Goal: Book appointment/travel/reservation

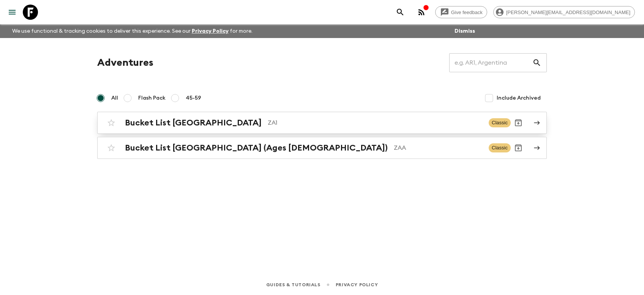
click at [183, 129] on div "Bucket List [GEOGRAPHIC_DATA] ZA1 Classic" at bounding box center [307, 122] width 407 height 15
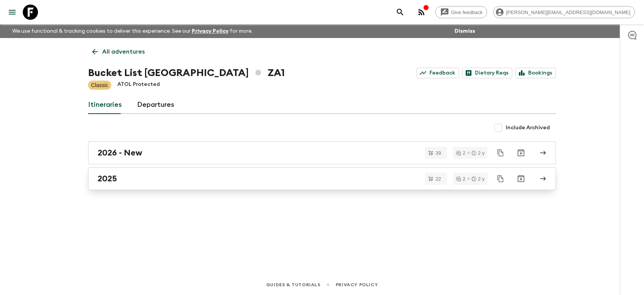
click at [113, 178] on h2 "2025" at bounding box center [107, 178] width 19 height 10
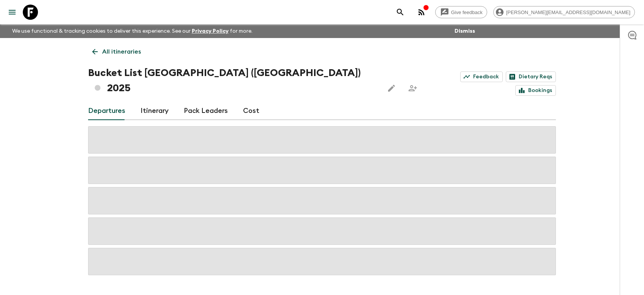
click at [119, 53] on p "All itineraries" at bounding box center [121, 51] width 39 height 9
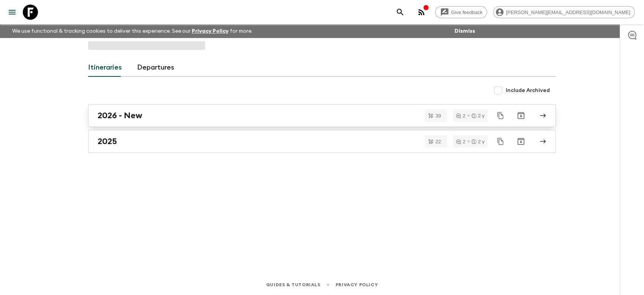
click at [125, 114] on h2 "2026 - New" at bounding box center [120, 115] width 45 height 10
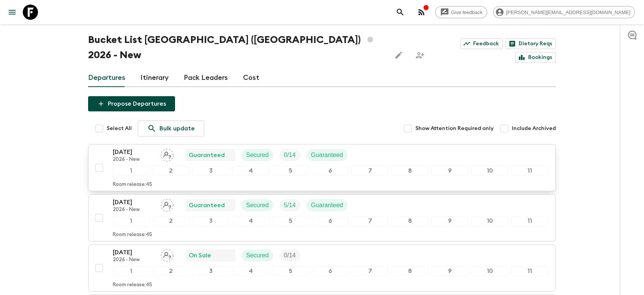
scroll to position [80, 0]
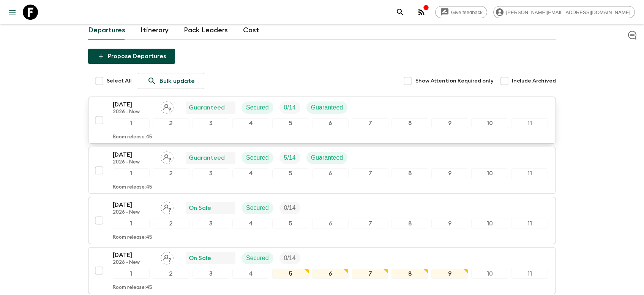
click at [137, 100] on p "[DATE]" at bounding box center [134, 104] width 42 height 9
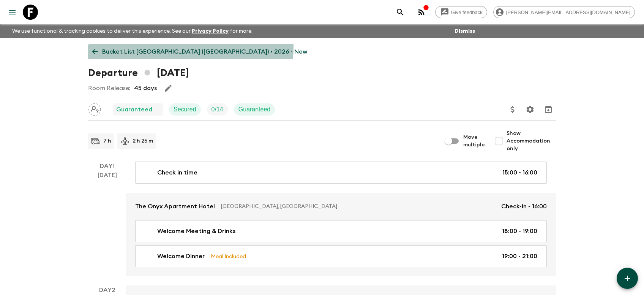
click at [190, 47] on p "Bucket List [GEOGRAPHIC_DATA] ([GEOGRAPHIC_DATA]) • 2026 - New" at bounding box center [204, 51] width 205 height 9
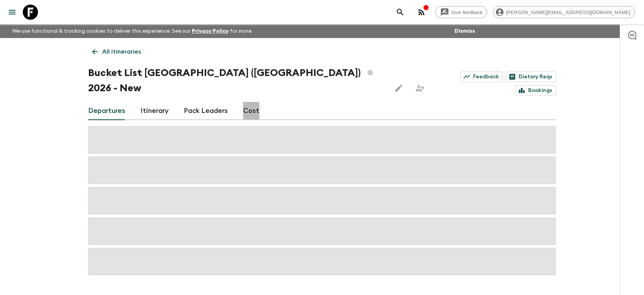
click at [251, 102] on link "Cost" at bounding box center [251, 111] width 16 height 18
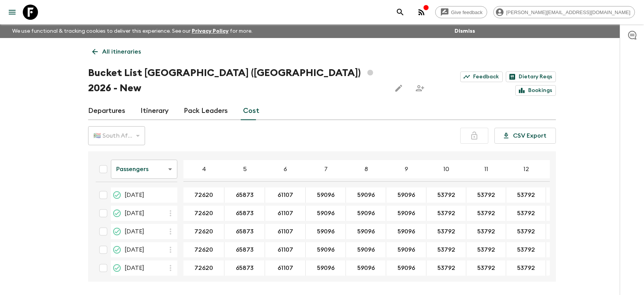
scroll to position [0, 178]
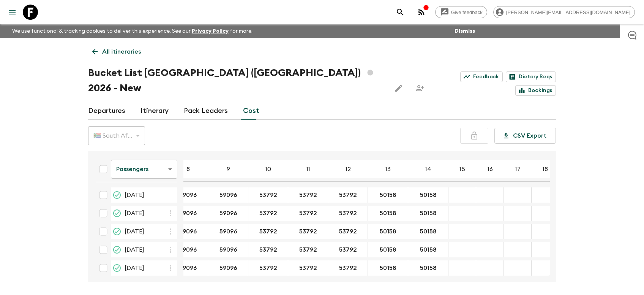
click at [55, 70] on div "Give feedback [PERSON_NAME][EMAIL_ADDRESS][DOMAIN_NAME] We use functional & tra…" at bounding box center [322, 161] width 644 height 323
